Goal: Task Accomplishment & Management: Manage account settings

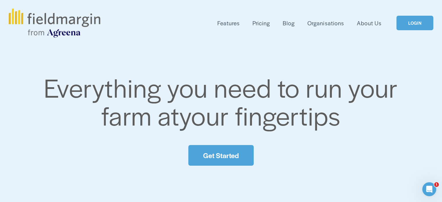
click at [417, 22] on link "LOGIN" at bounding box center [415, 23] width 37 height 15
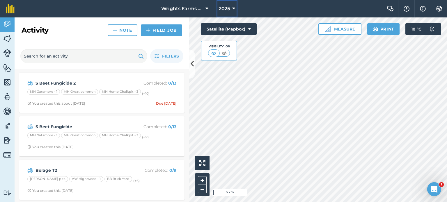
click at [228, 7] on span "2025" at bounding box center [224, 8] width 11 height 7
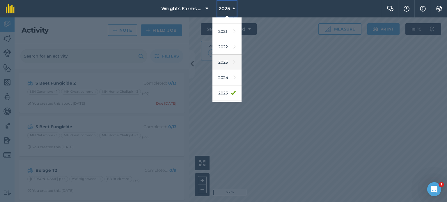
scroll to position [83, 0]
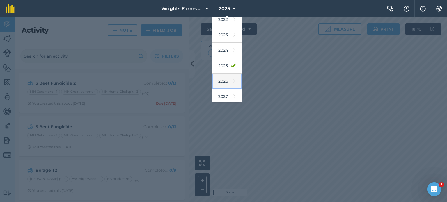
click at [233, 77] on icon at bounding box center [234, 81] width 2 height 8
